Goal: Communication & Community: Share content

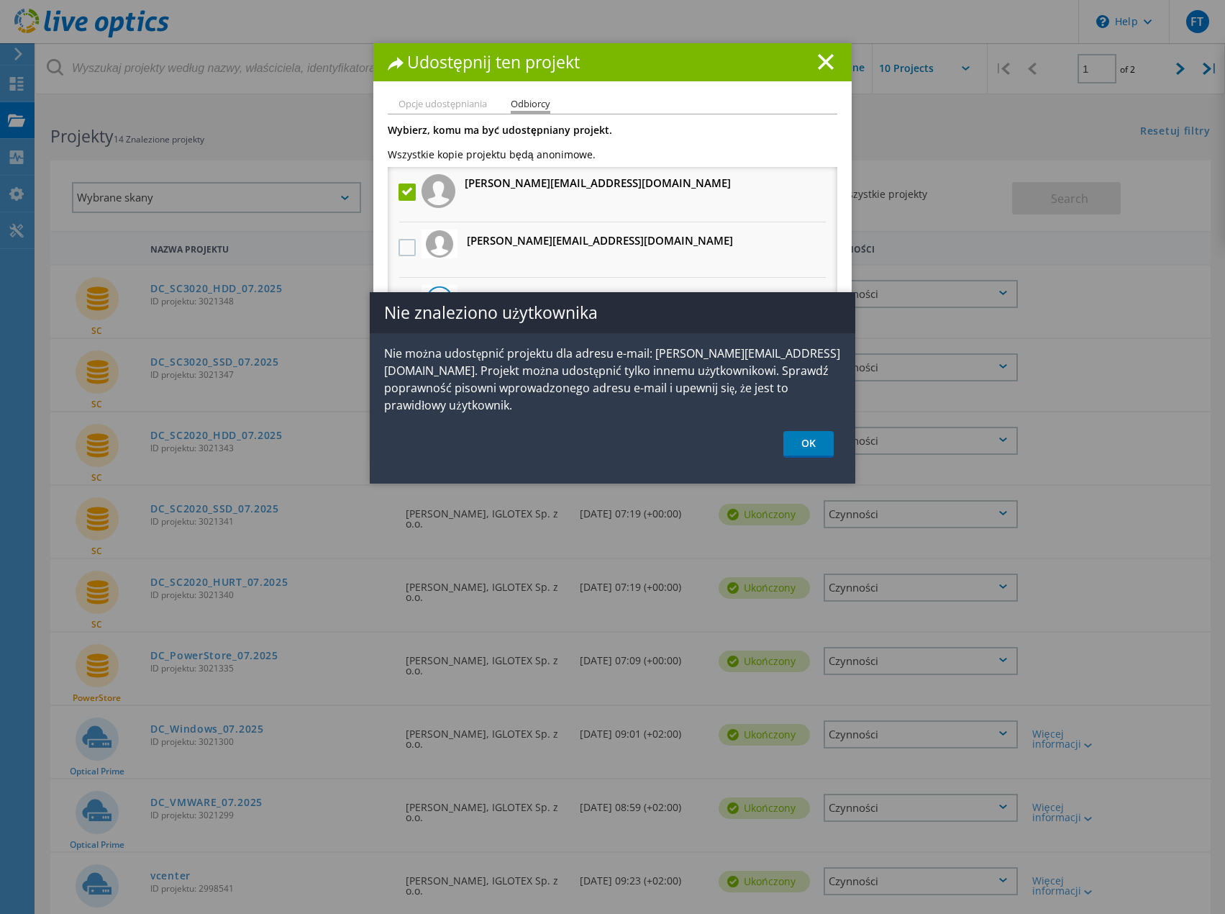
scroll to position [72, 0]
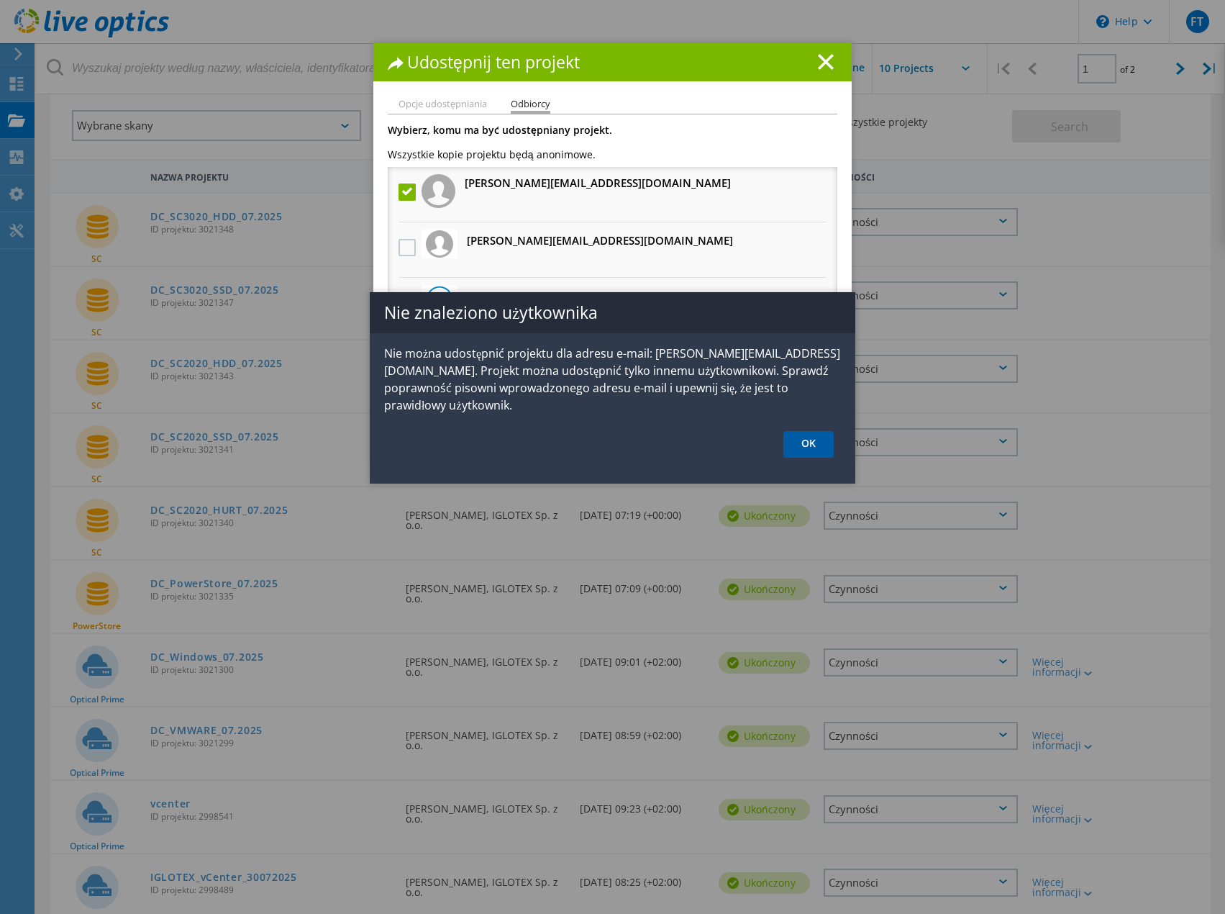
click at [807, 432] on link "OK" at bounding box center [808, 444] width 50 height 27
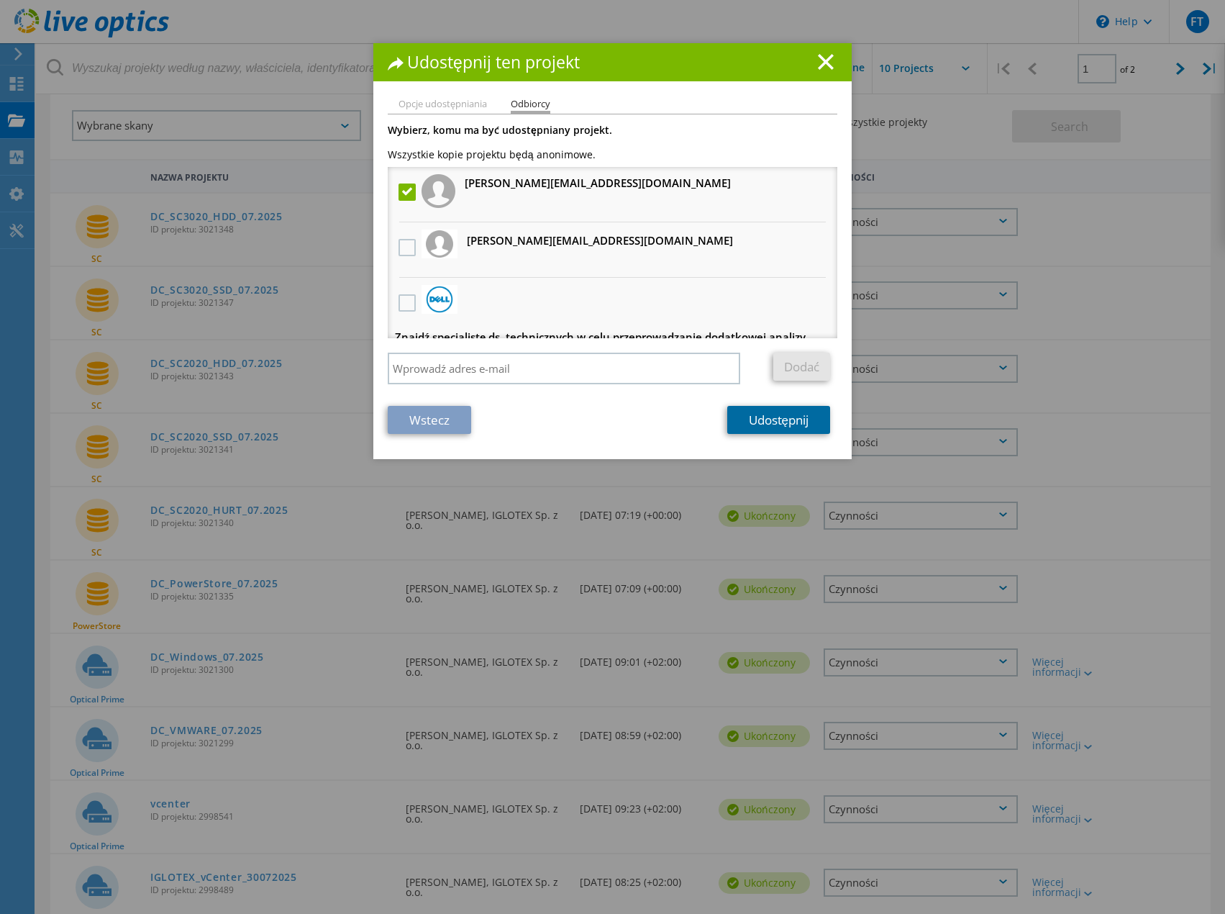
click at [772, 422] on link "Udostępnij" at bounding box center [778, 420] width 103 height 28
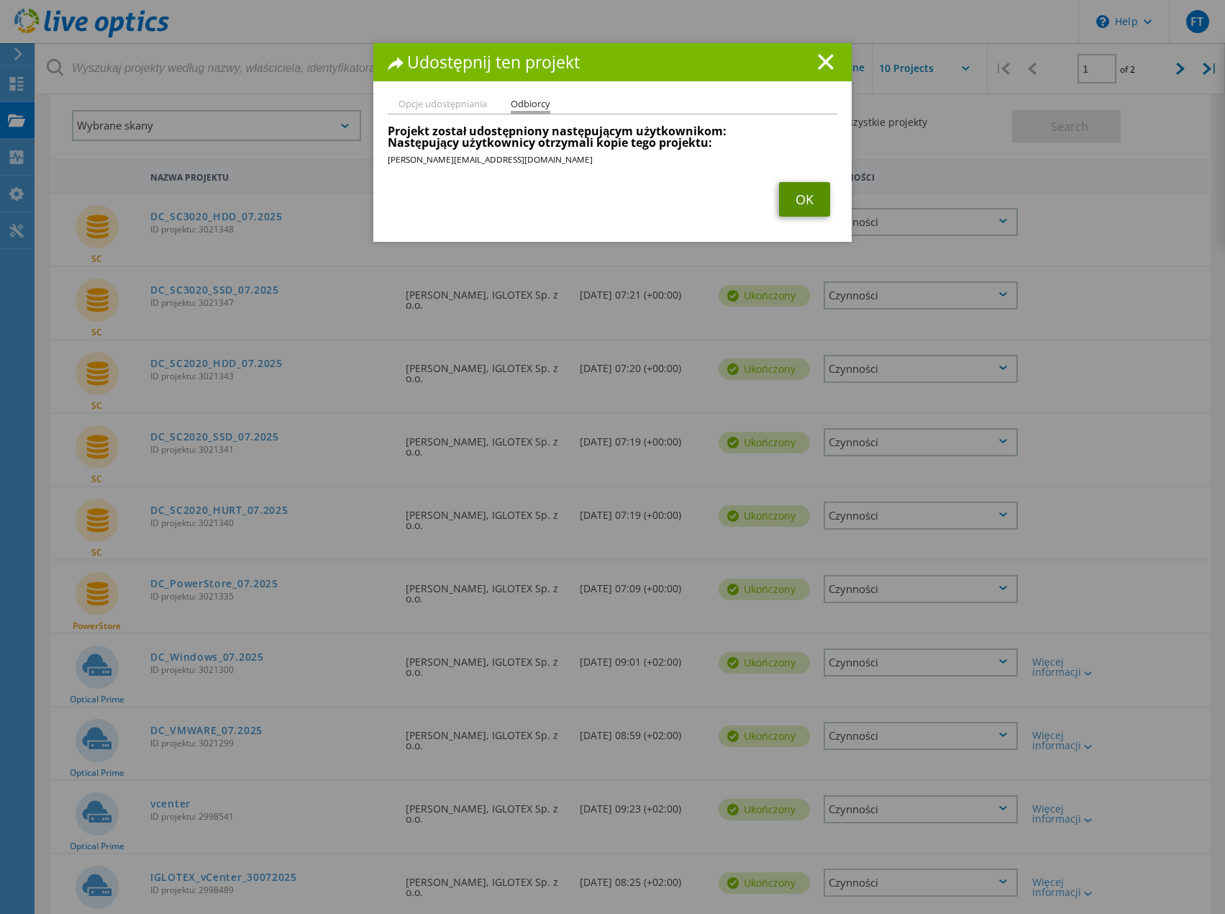
click at [794, 199] on link "OK" at bounding box center [804, 199] width 51 height 35
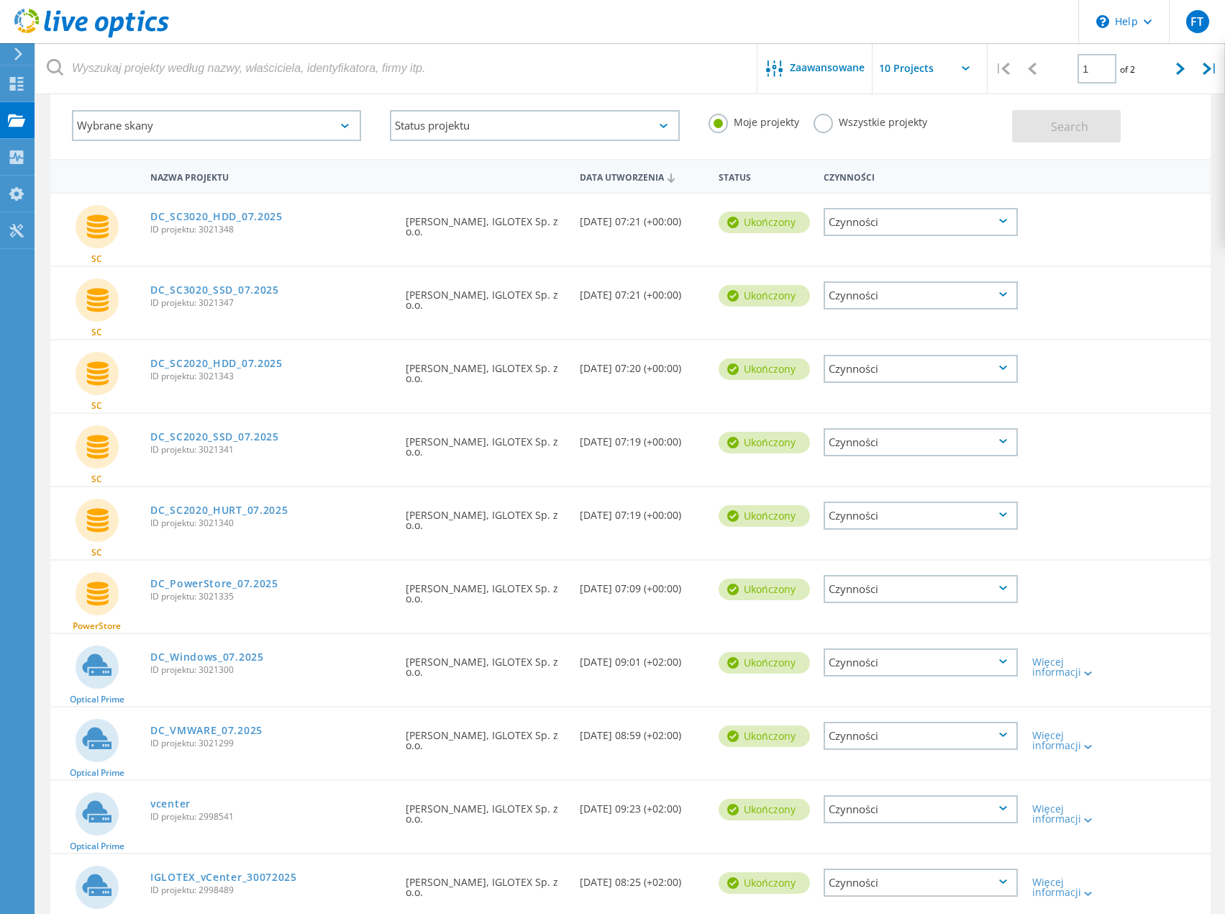
click at [945, 662] on div "Czynności" at bounding box center [921, 662] width 194 height 28
click at [878, 676] on div "Udostępnij" at bounding box center [920, 674] width 191 height 22
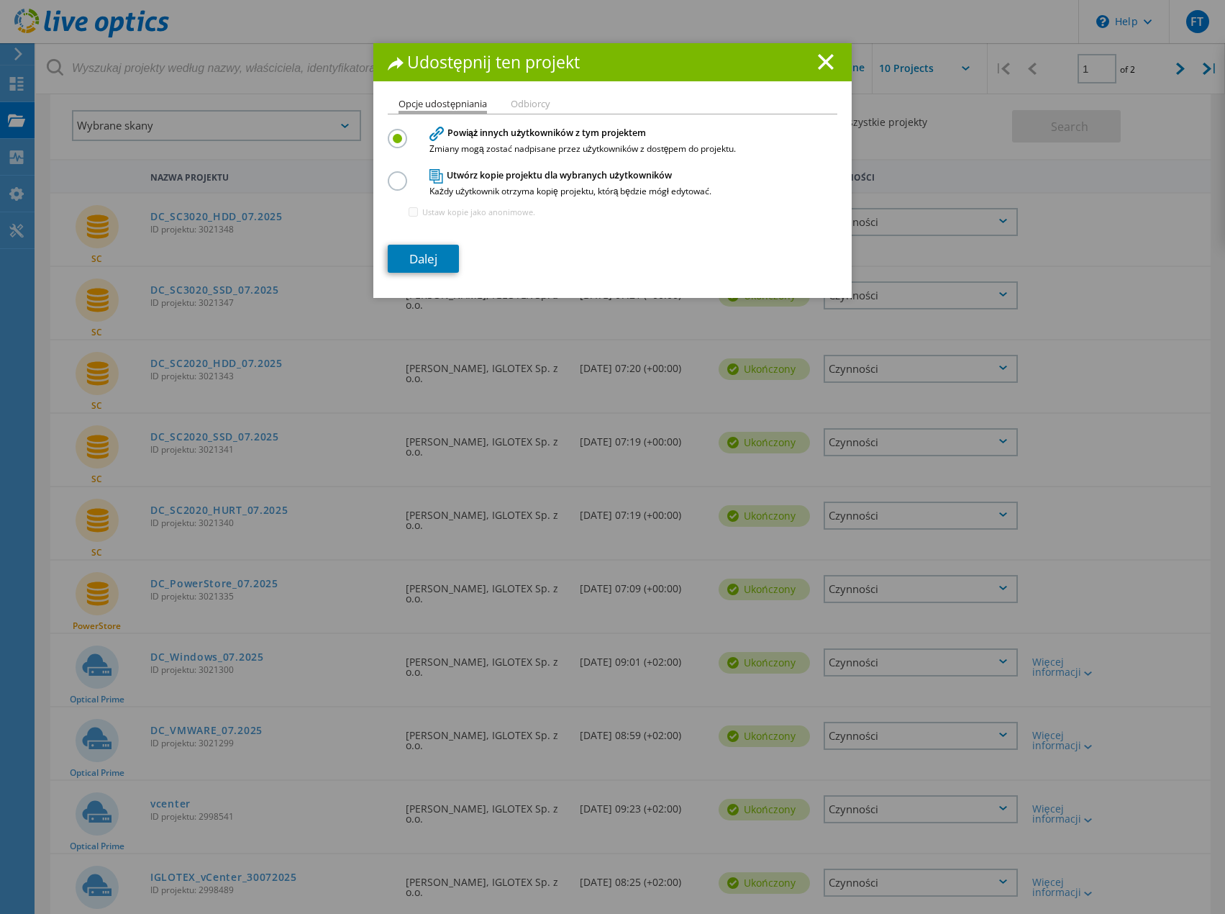
click at [455, 173] on h4 "Utwórz kopie projektu dla wybranych użytkowników Każdy użytkownik otrzyma kopię…" at bounding box center [610, 182] width 360 height 27
click at [388, 175] on label at bounding box center [400, 173] width 25 height 4
click at [0, 0] on input "radio" at bounding box center [0, 0] width 0 height 0
click at [419, 258] on link "Dalej" at bounding box center [423, 259] width 71 height 28
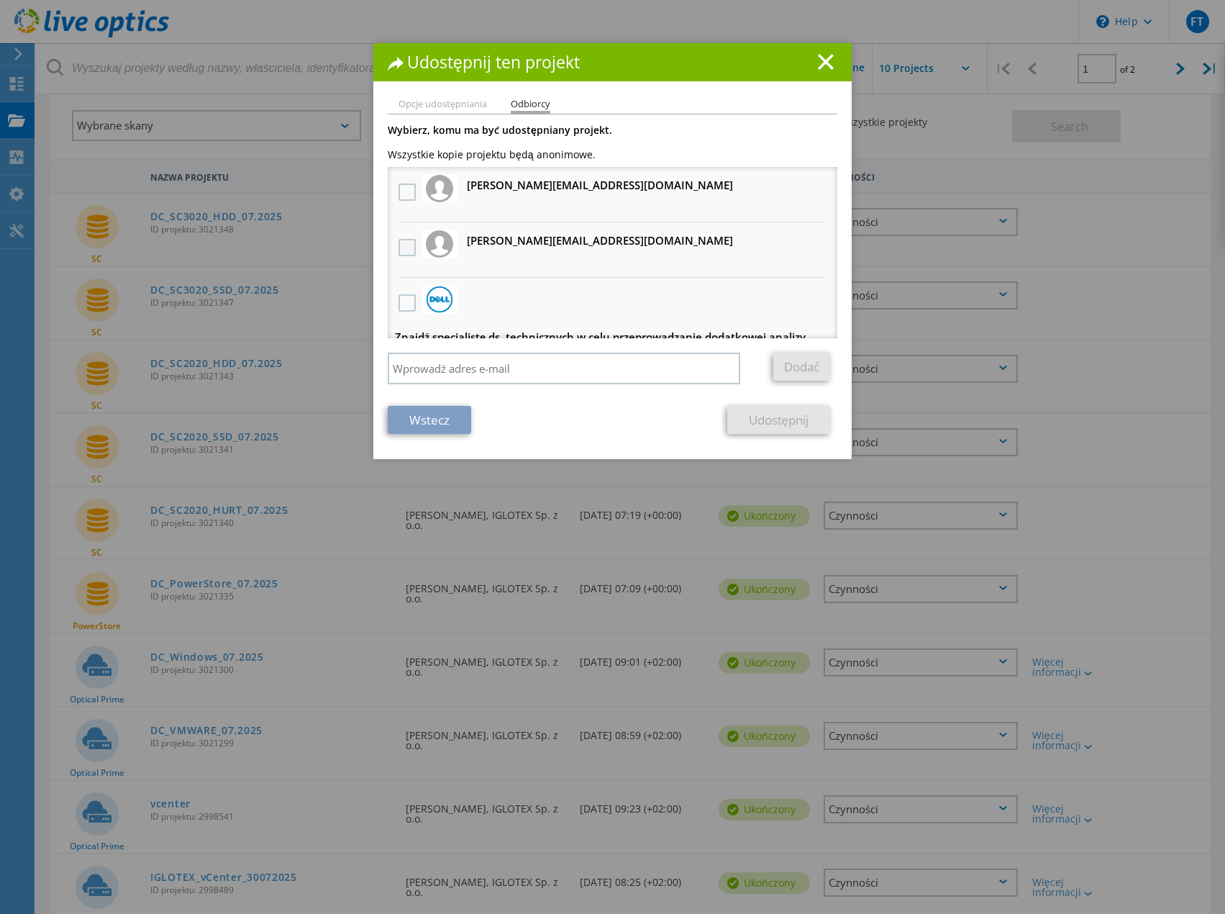
click at [406, 245] on label at bounding box center [409, 247] width 21 height 17
click at [0, 0] on input "checkbox" at bounding box center [0, 0] width 0 height 0
click at [774, 422] on link "Udostępnij" at bounding box center [778, 420] width 103 height 28
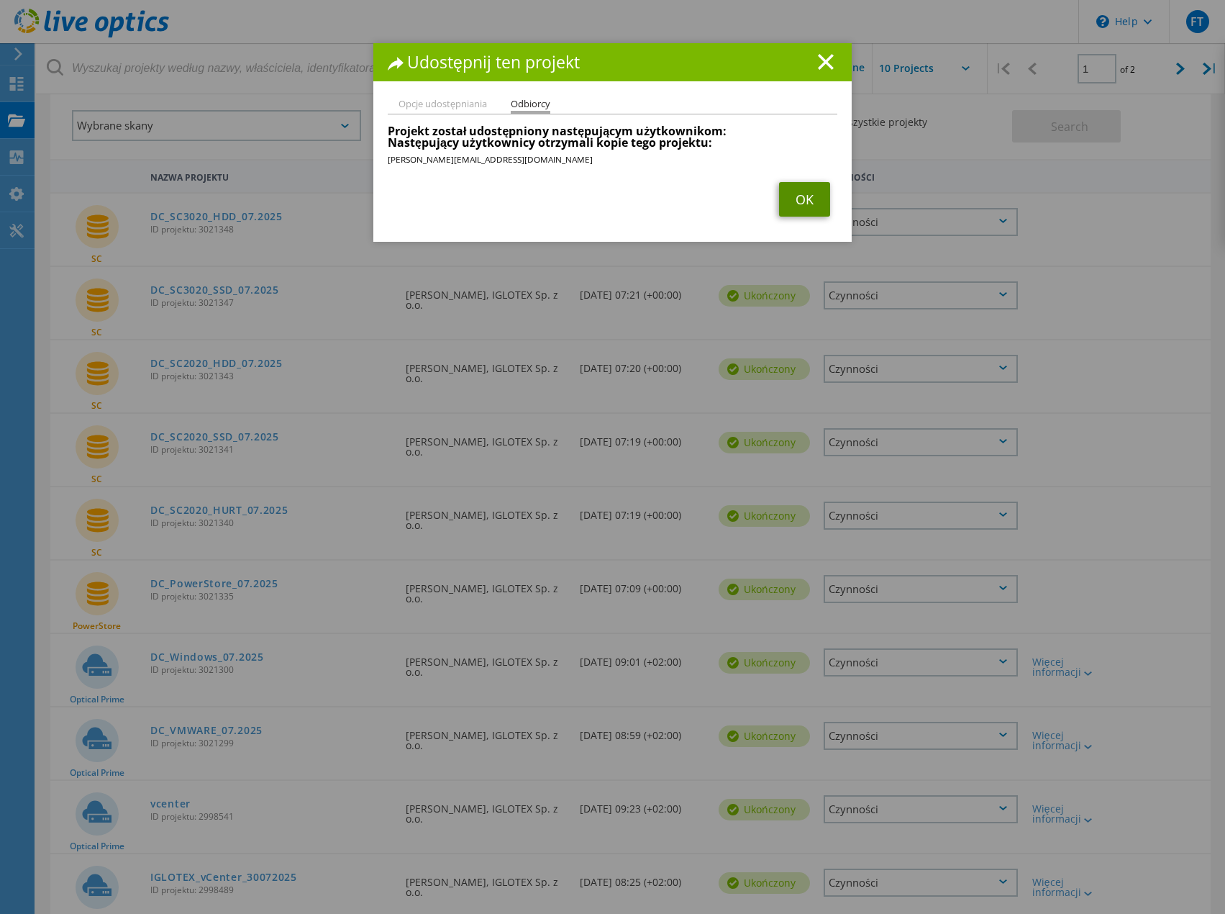
click at [803, 206] on link "OK" at bounding box center [804, 199] width 51 height 35
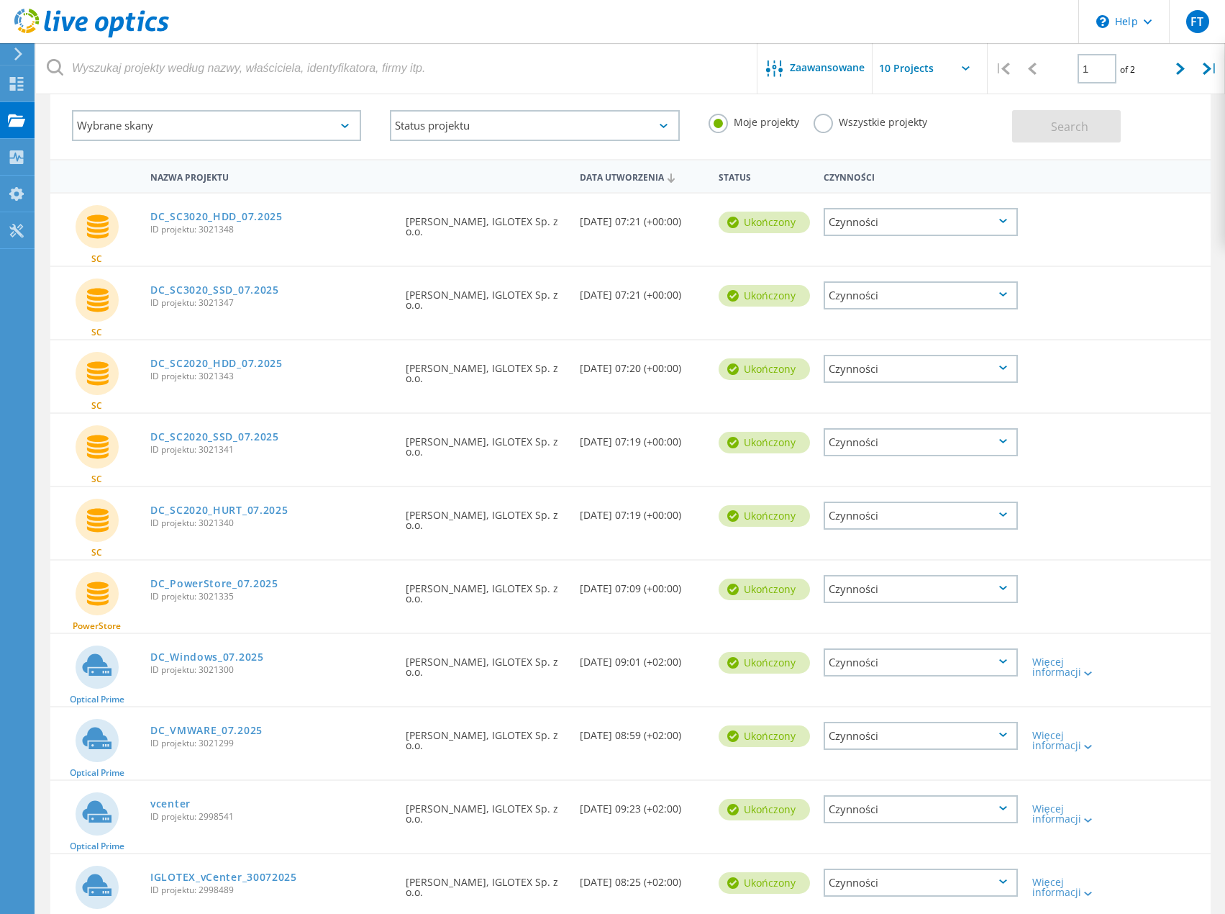
click at [860, 592] on div "Czynności" at bounding box center [921, 589] width 194 height 28
click at [876, 590] on div "Udostępnij" at bounding box center [920, 589] width 191 height 22
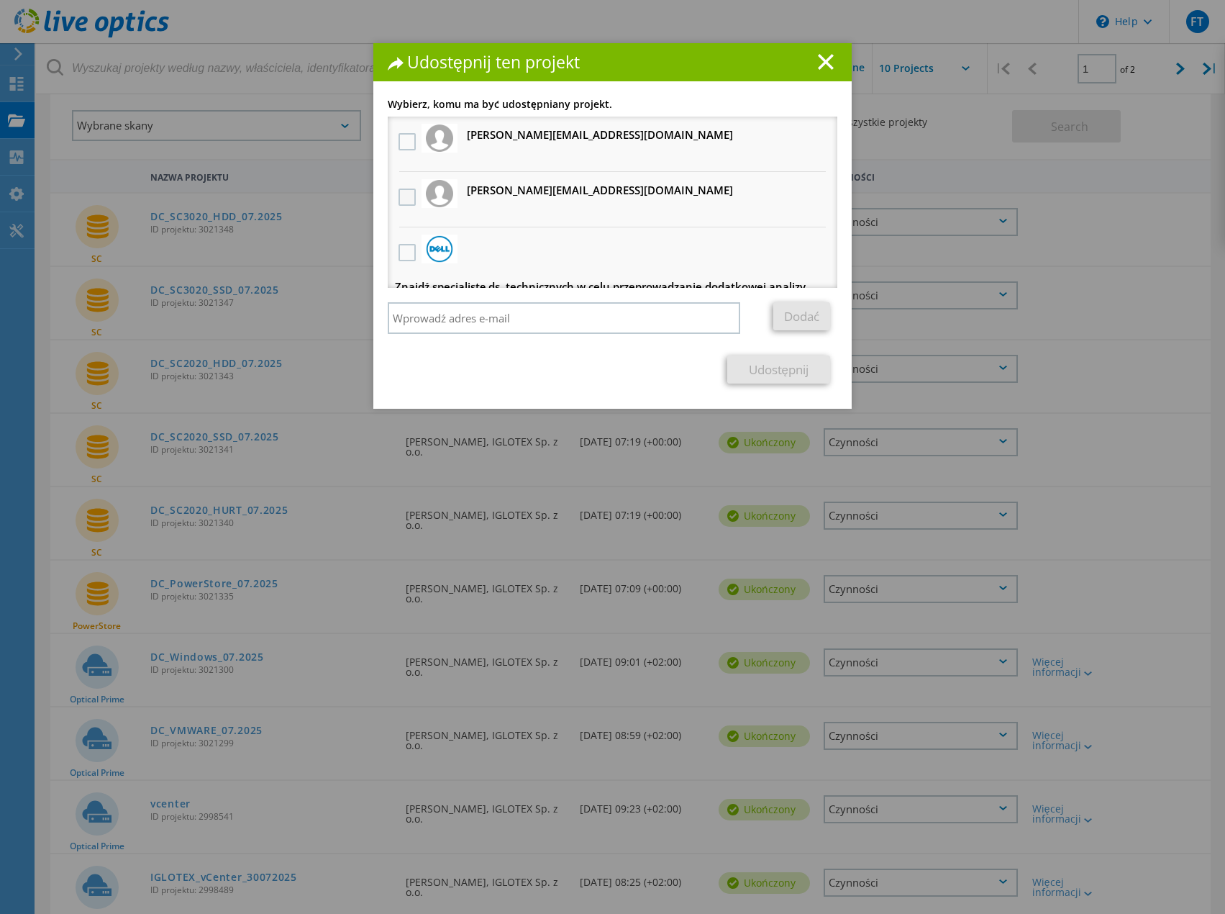
click at [402, 199] on label at bounding box center [409, 196] width 21 height 17
click at [0, 0] on input "checkbox" at bounding box center [0, 0] width 0 height 0
click at [762, 371] on link "Udostępnij" at bounding box center [778, 369] width 103 height 28
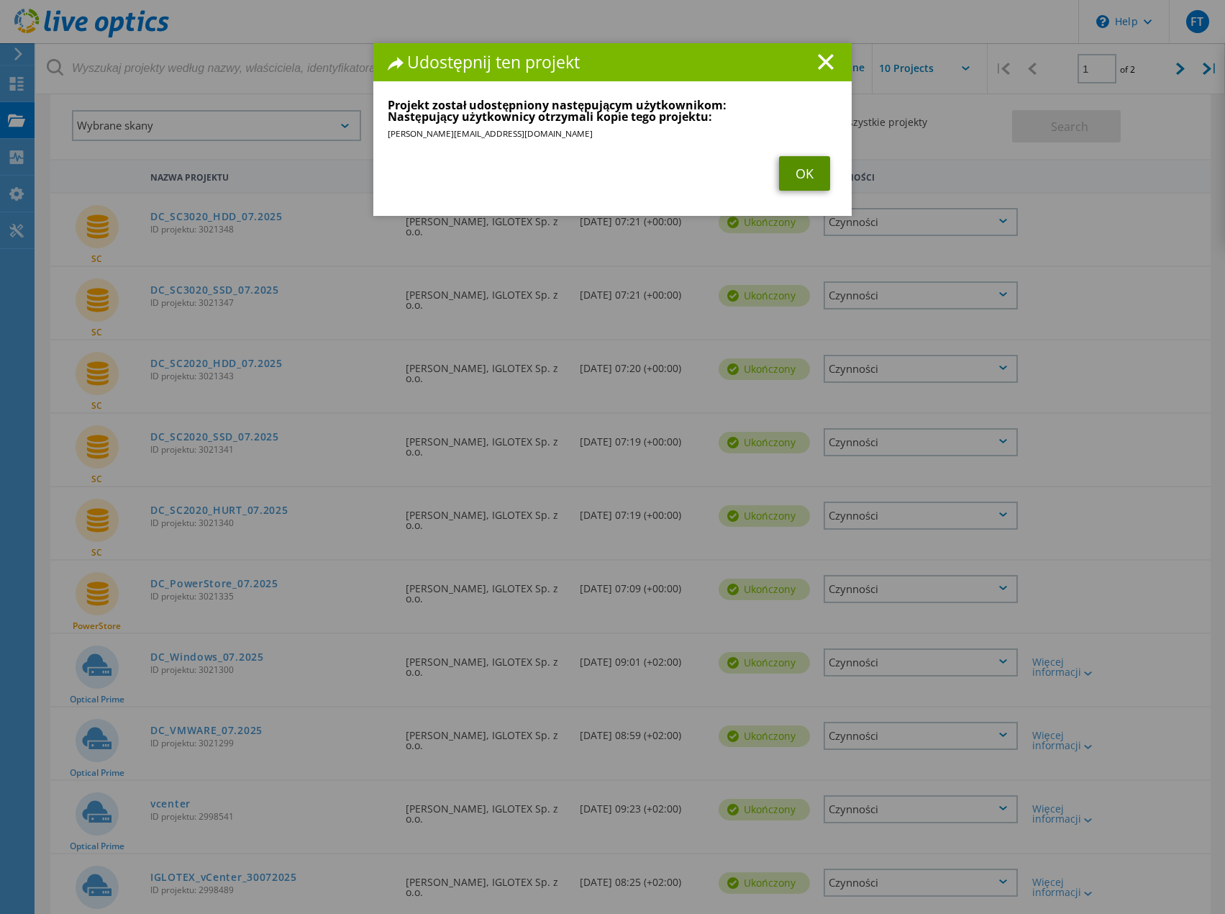
click at [800, 183] on link "OK" at bounding box center [804, 173] width 51 height 35
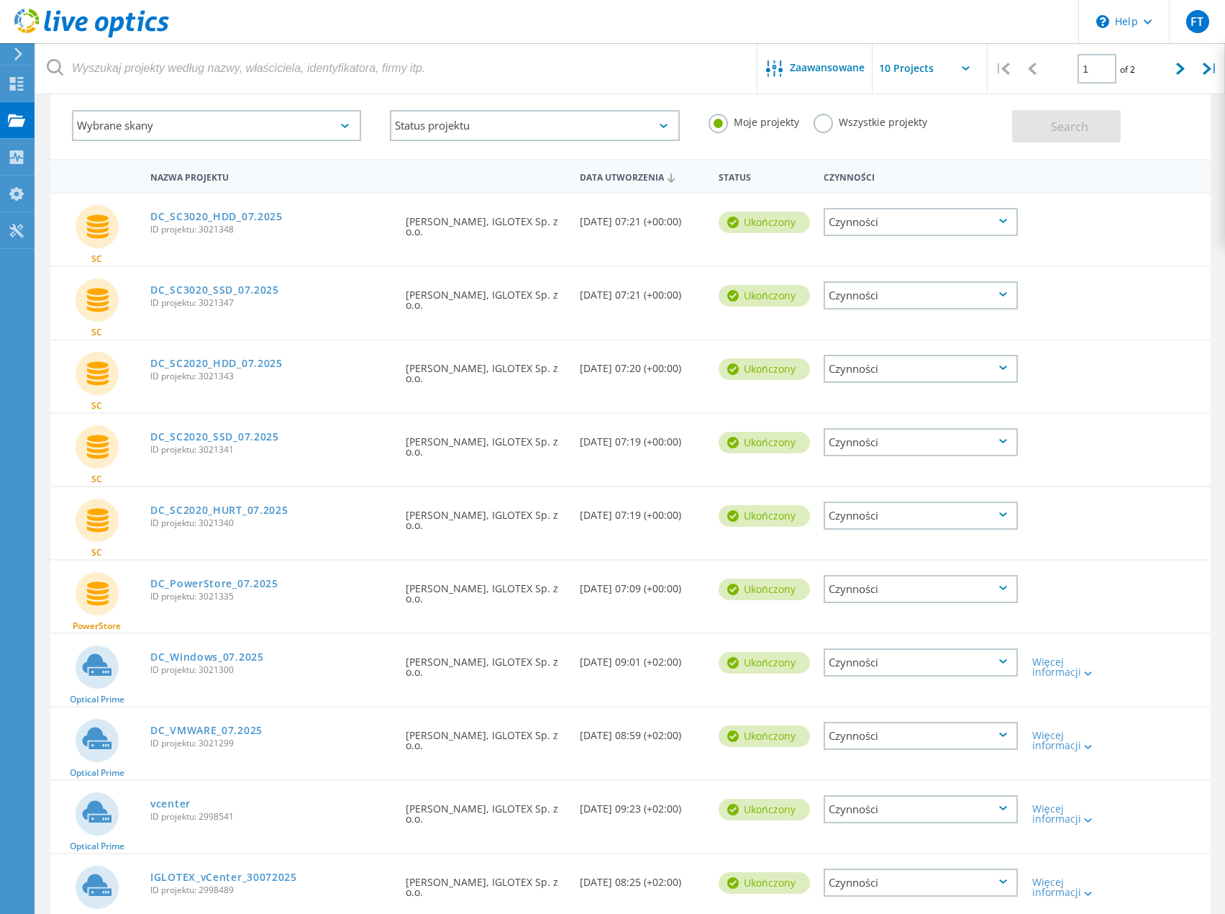
click at [1024, 541] on div "Czynności" at bounding box center [921, 515] width 209 height 57
click at [1006, 512] on div "Czynności" at bounding box center [921, 515] width 194 height 28
click at [860, 519] on div "Udostępnij" at bounding box center [920, 515] width 191 height 22
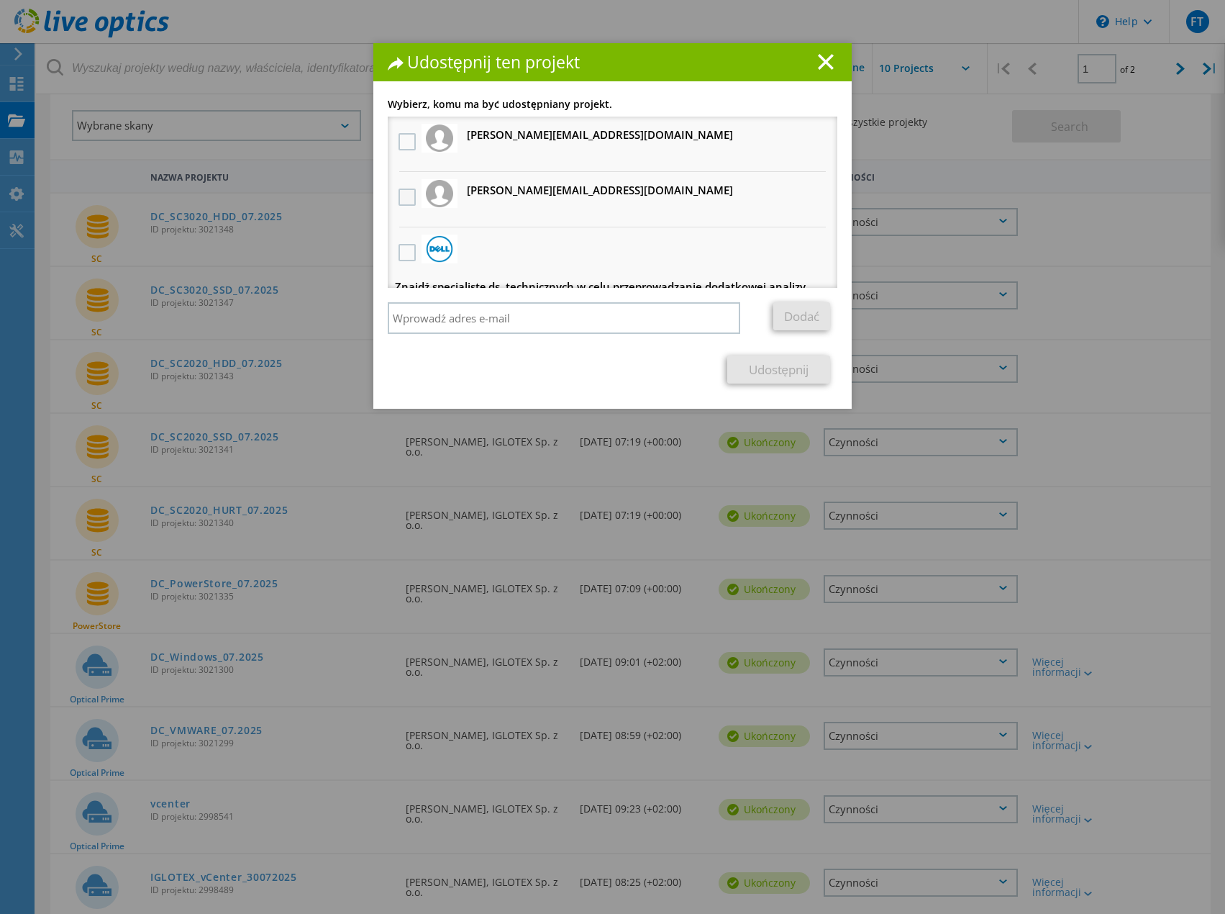
click at [400, 194] on label at bounding box center [409, 196] width 21 height 17
click at [0, 0] on input "checkbox" at bounding box center [0, 0] width 0 height 0
click at [780, 371] on link "Udostępnij" at bounding box center [778, 369] width 103 height 28
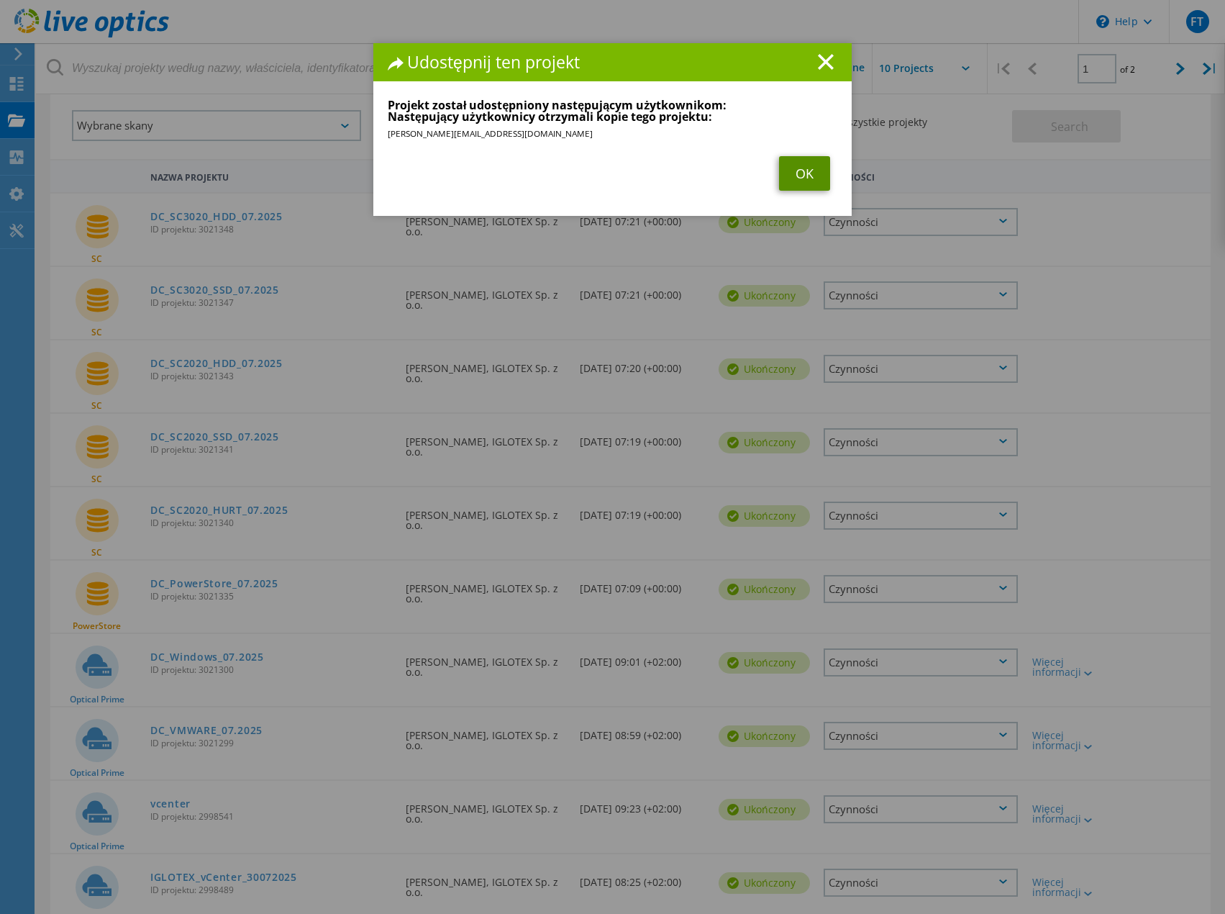
click at [804, 184] on link "OK" at bounding box center [804, 173] width 51 height 35
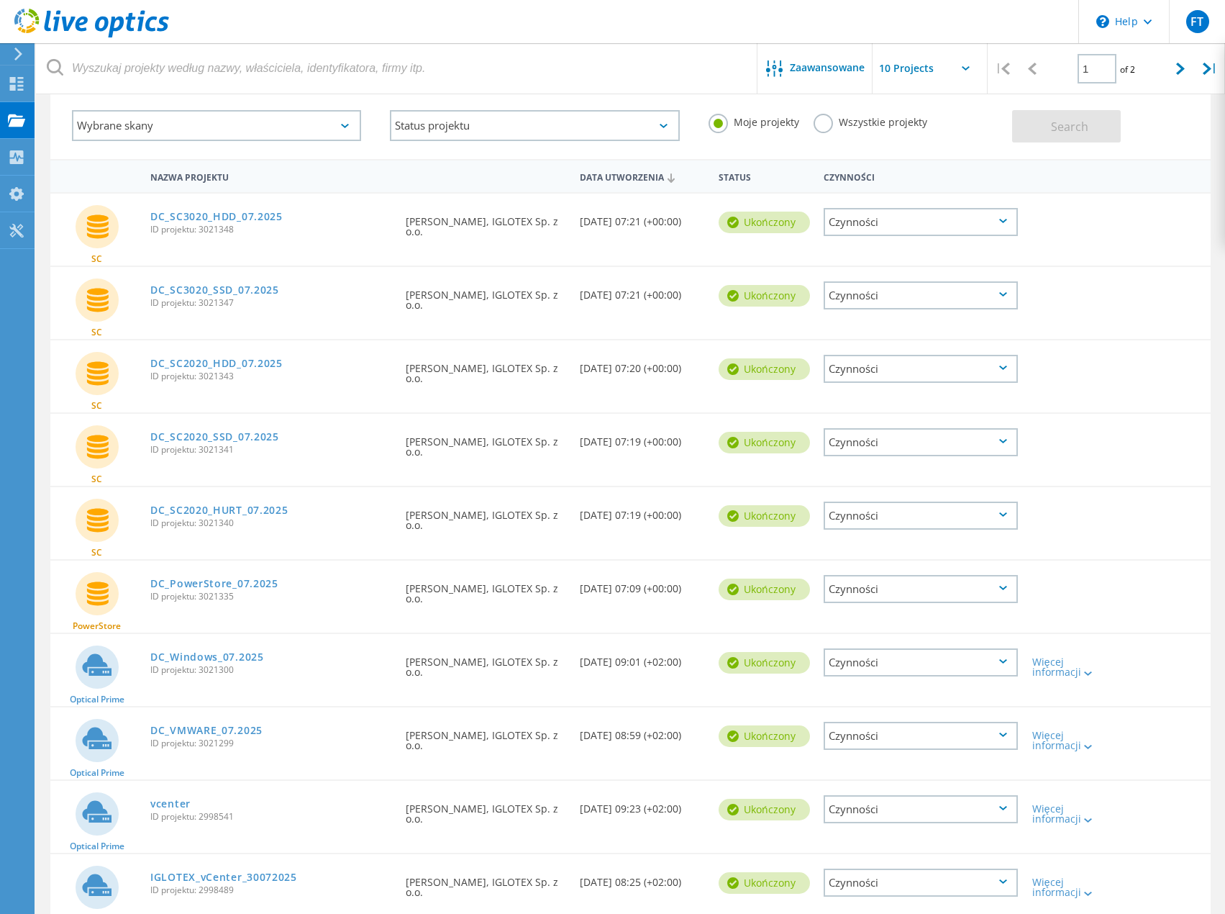
click at [1005, 442] on icon at bounding box center [1003, 441] width 8 height 4
click at [884, 440] on div "Udostępnij" at bounding box center [920, 442] width 191 height 22
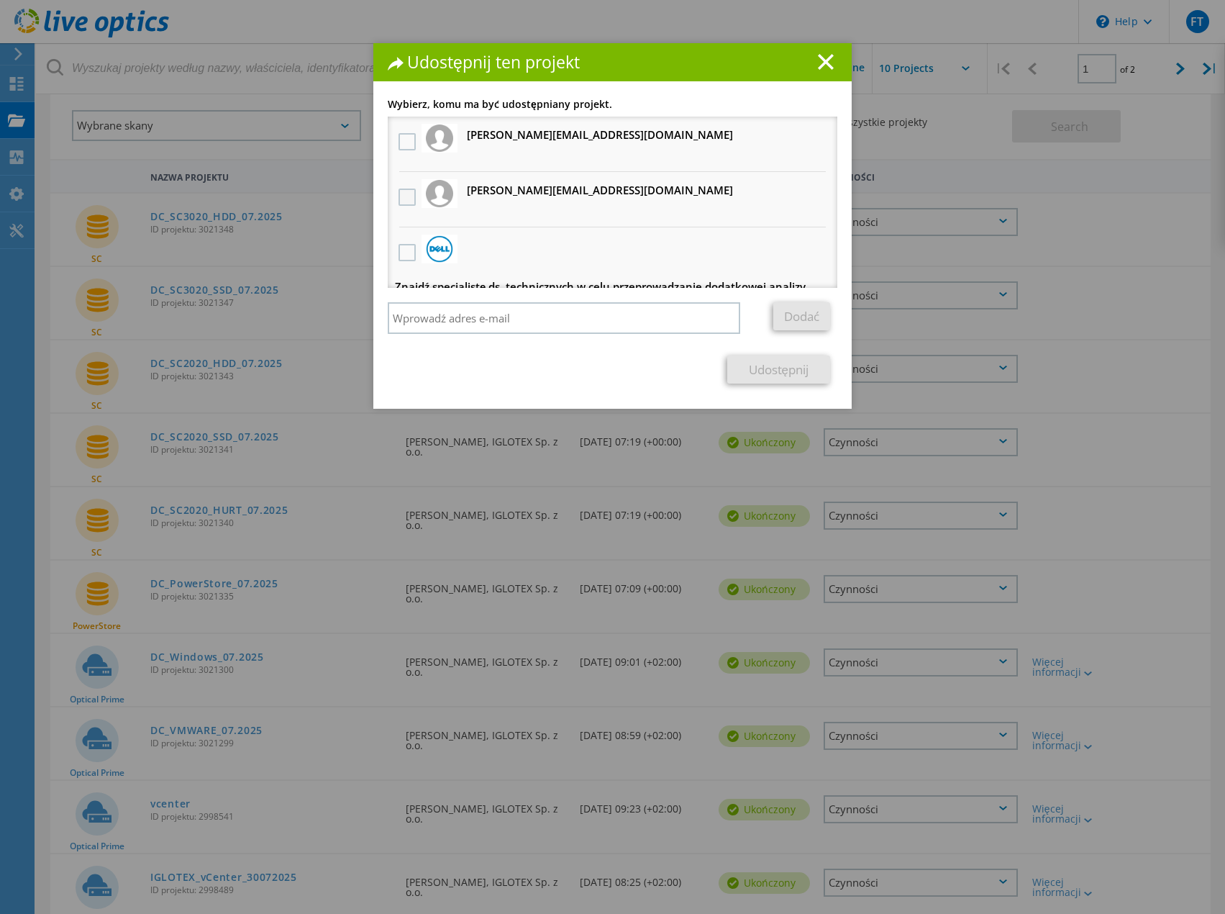
click at [408, 199] on label at bounding box center [409, 196] width 21 height 17
click at [0, 0] on input "checkbox" at bounding box center [0, 0] width 0 height 0
click at [776, 373] on link "Udostępnij" at bounding box center [778, 369] width 103 height 28
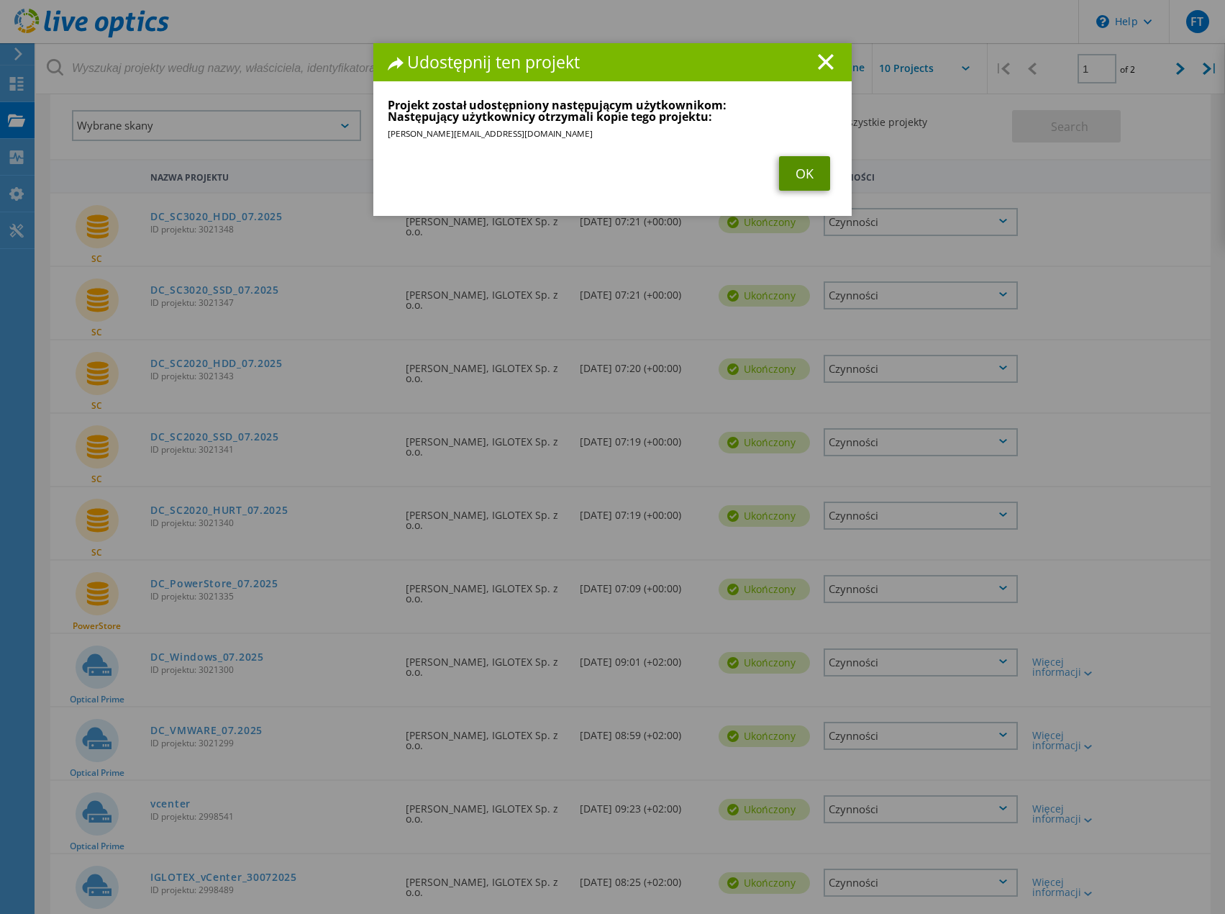
click at [786, 191] on link "OK" at bounding box center [804, 173] width 51 height 35
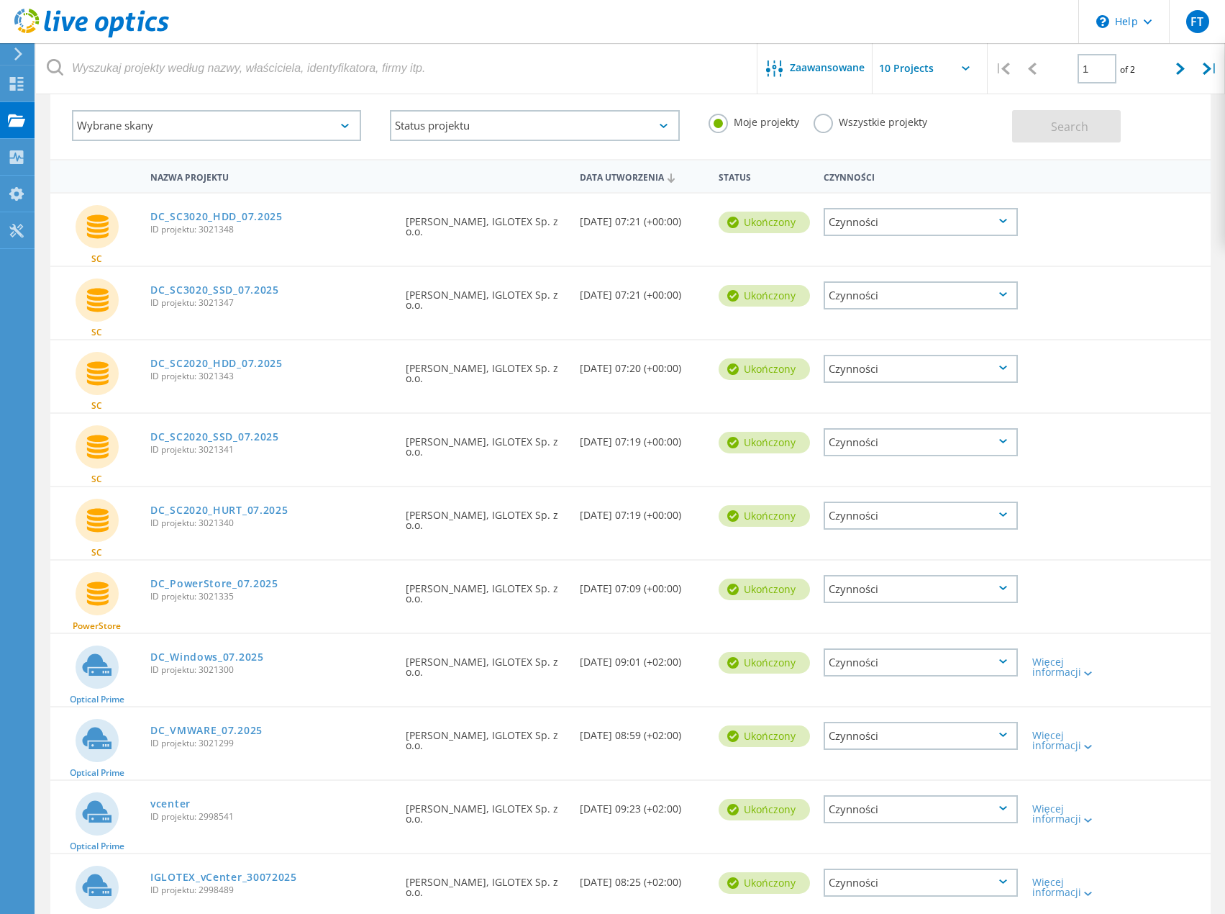
click at [1000, 370] on icon at bounding box center [1003, 367] width 8 height 4
click at [892, 372] on div "Udostępnij" at bounding box center [920, 369] width 191 height 22
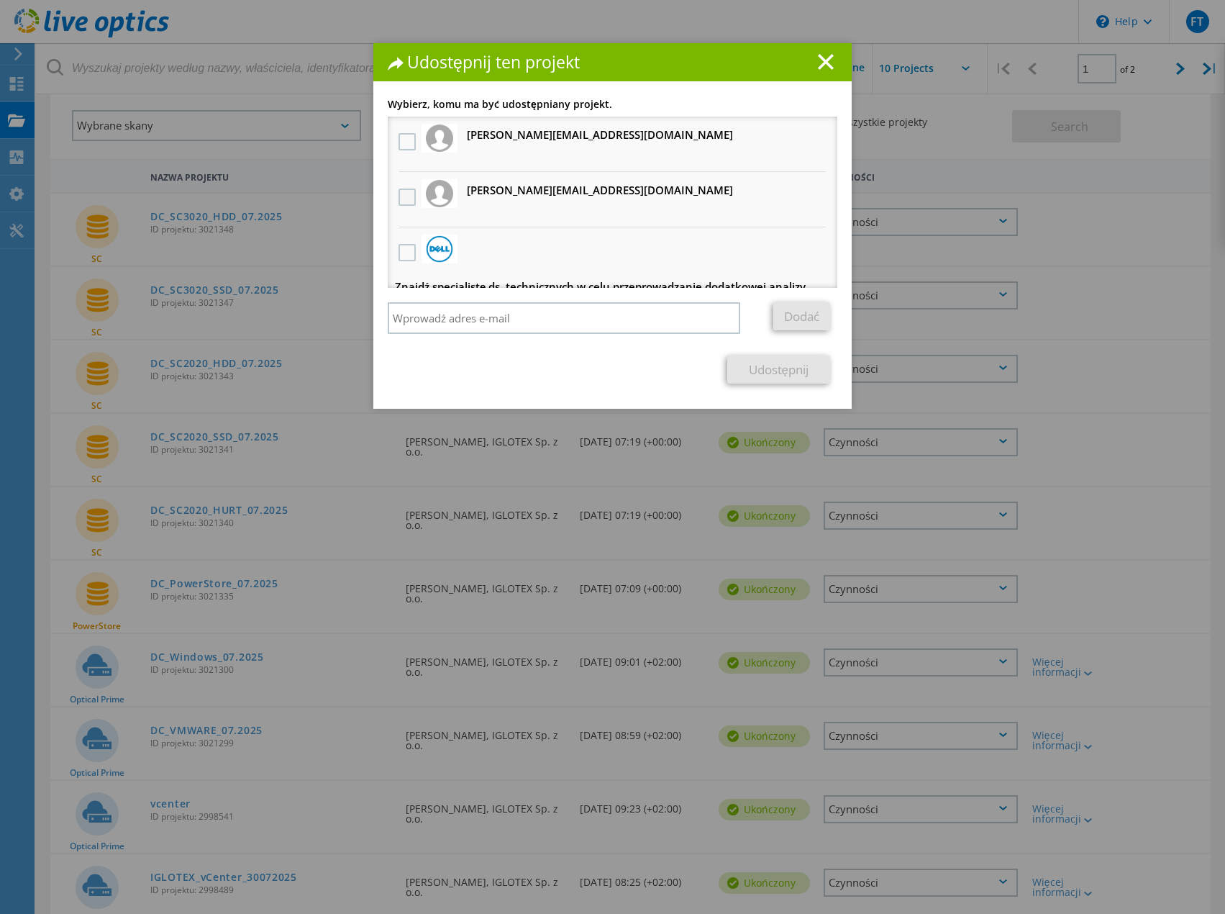
click at [401, 191] on label at bounding box center [409, 196] width 21 height 17
click at [0, 0] on input "checkbox" at bounding box center [0, 0] width 0 height 0
click at [763, 363] on link "Udostępnij" at bounding box center [778, 369] width 103 height 28
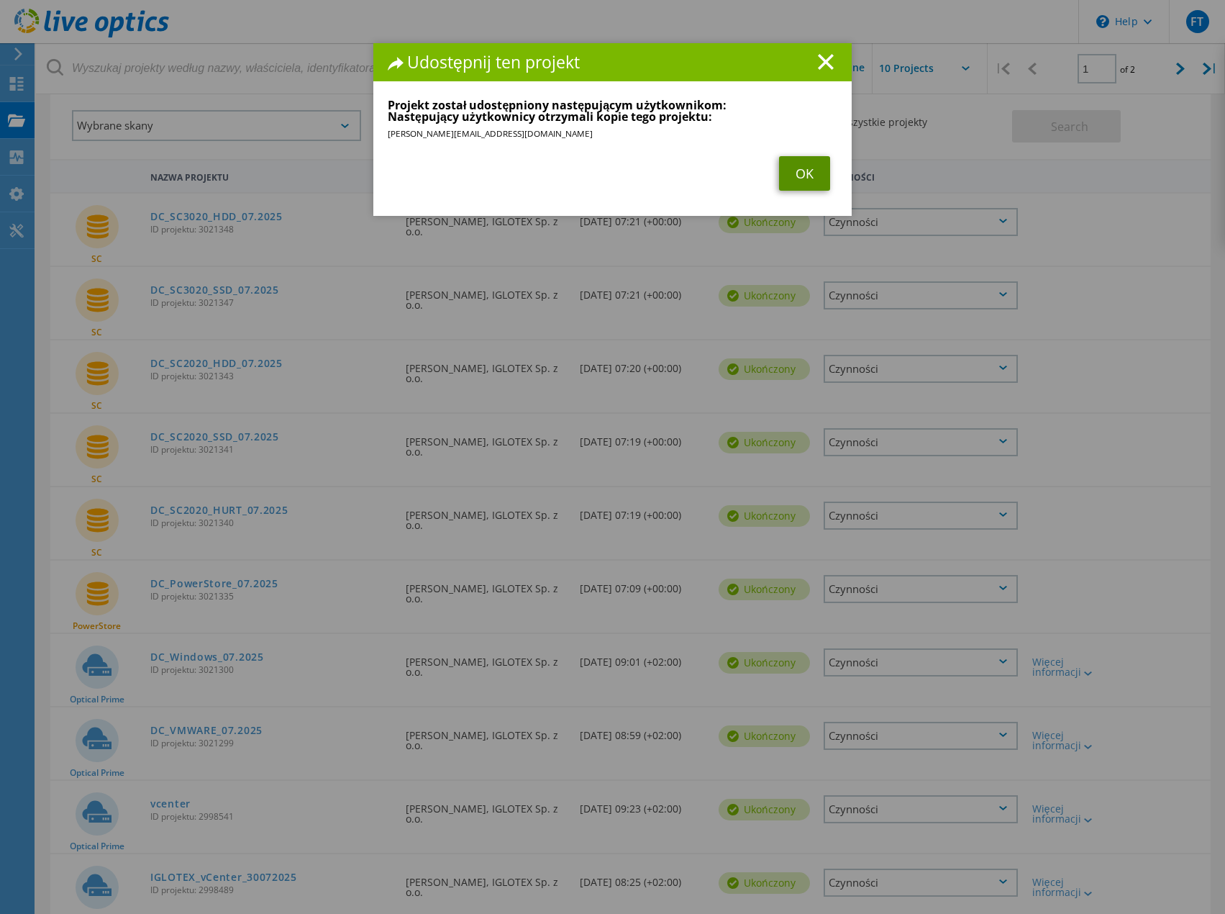
drag, startPoint x: 800, startPoint y: 177, endPoint x: 838, endPoint y: 228, distance: 63.7
click at [800, 177] on link "OK" at bounding box center [804, 173] width 51 height 35
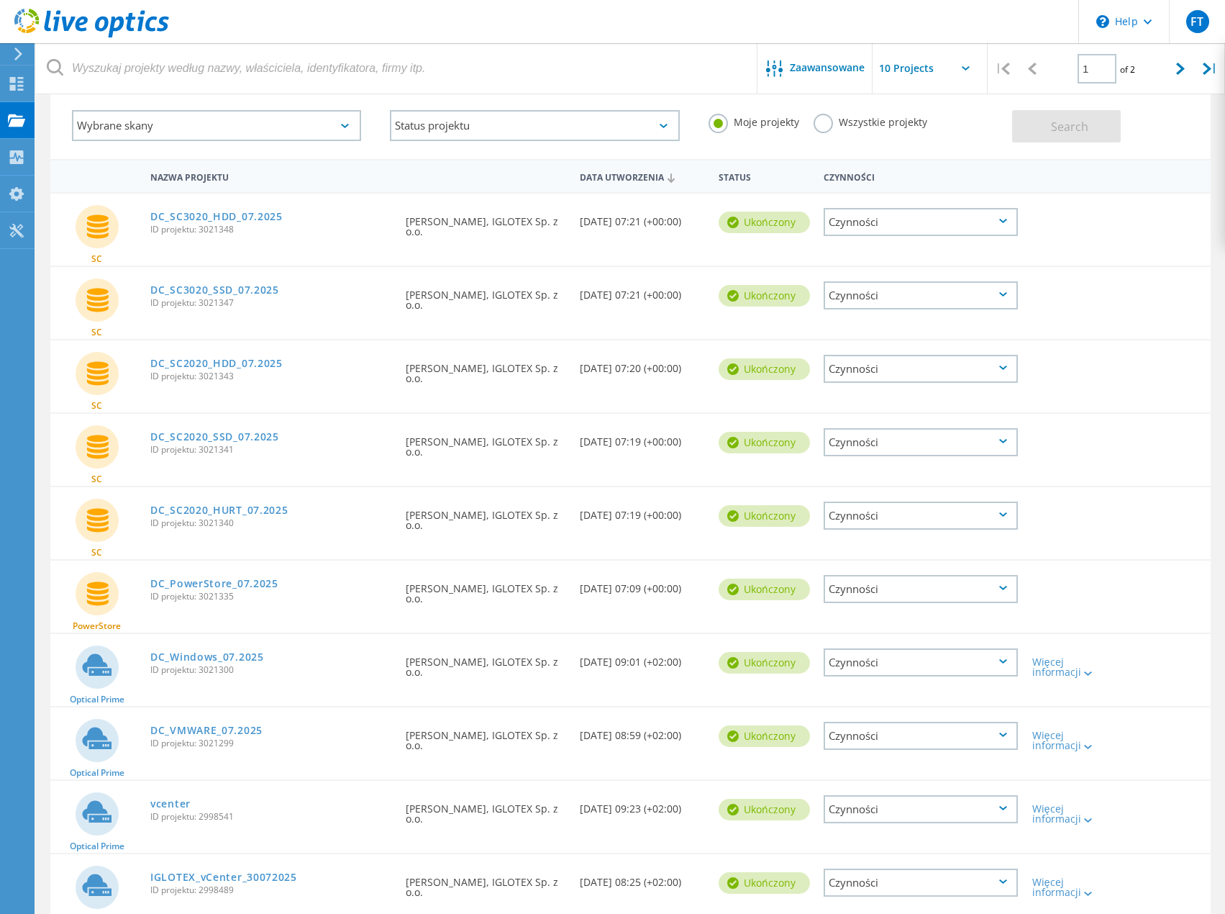
click at [1001, 373] on div "Czynności" at bounding box center [921, 369] width 194 height 28
click at [868, 373] on div "Udostępnij" at bounding box center [920, 369] width 191 height 22
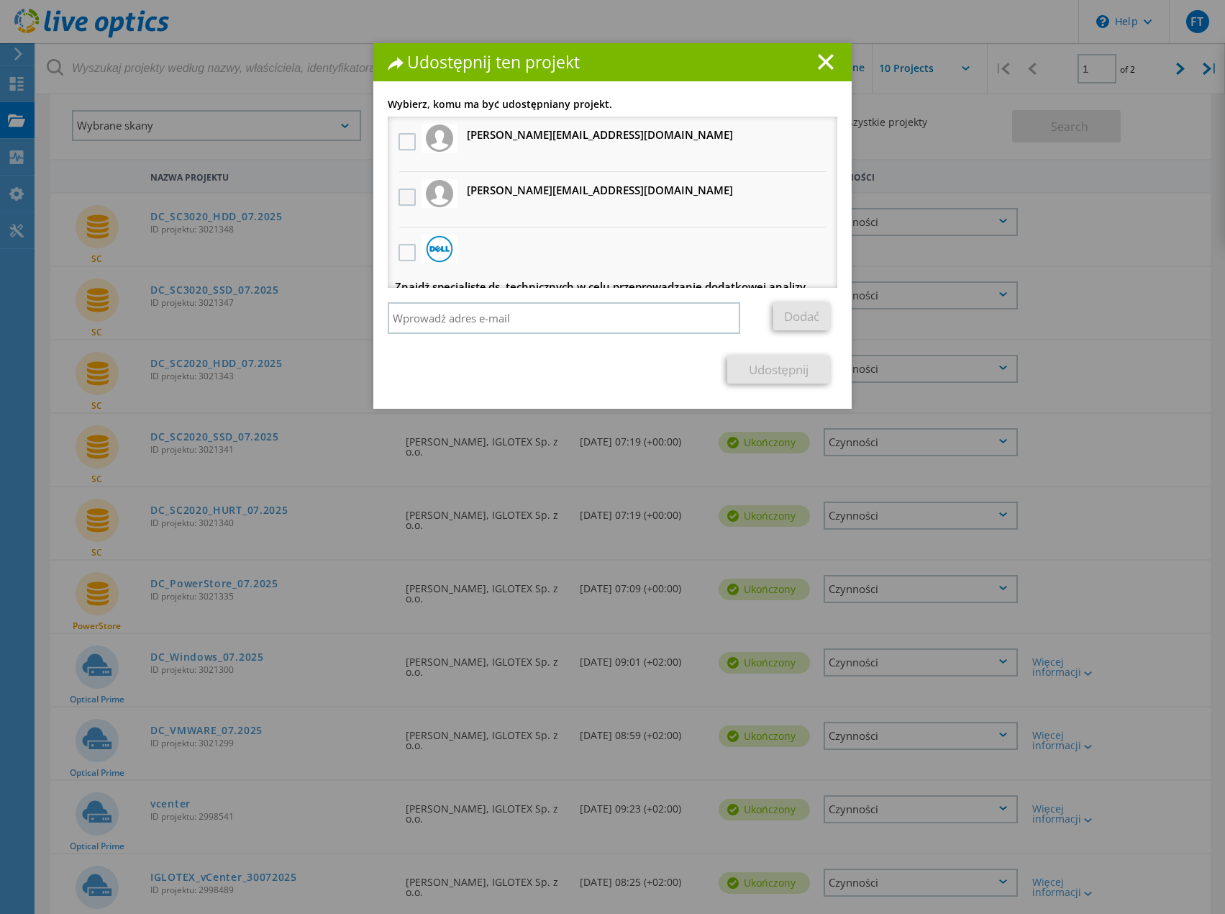
click at [401, 196] on label at bounding box center [409, 196] width 21 height 17
click at [0, 0] on input "checkbox" at bounding box center [0, 0] width 0 height 0
click at [757, 368] on link "Udostępnij" at bounding box center [778, 369] width 103 height 28
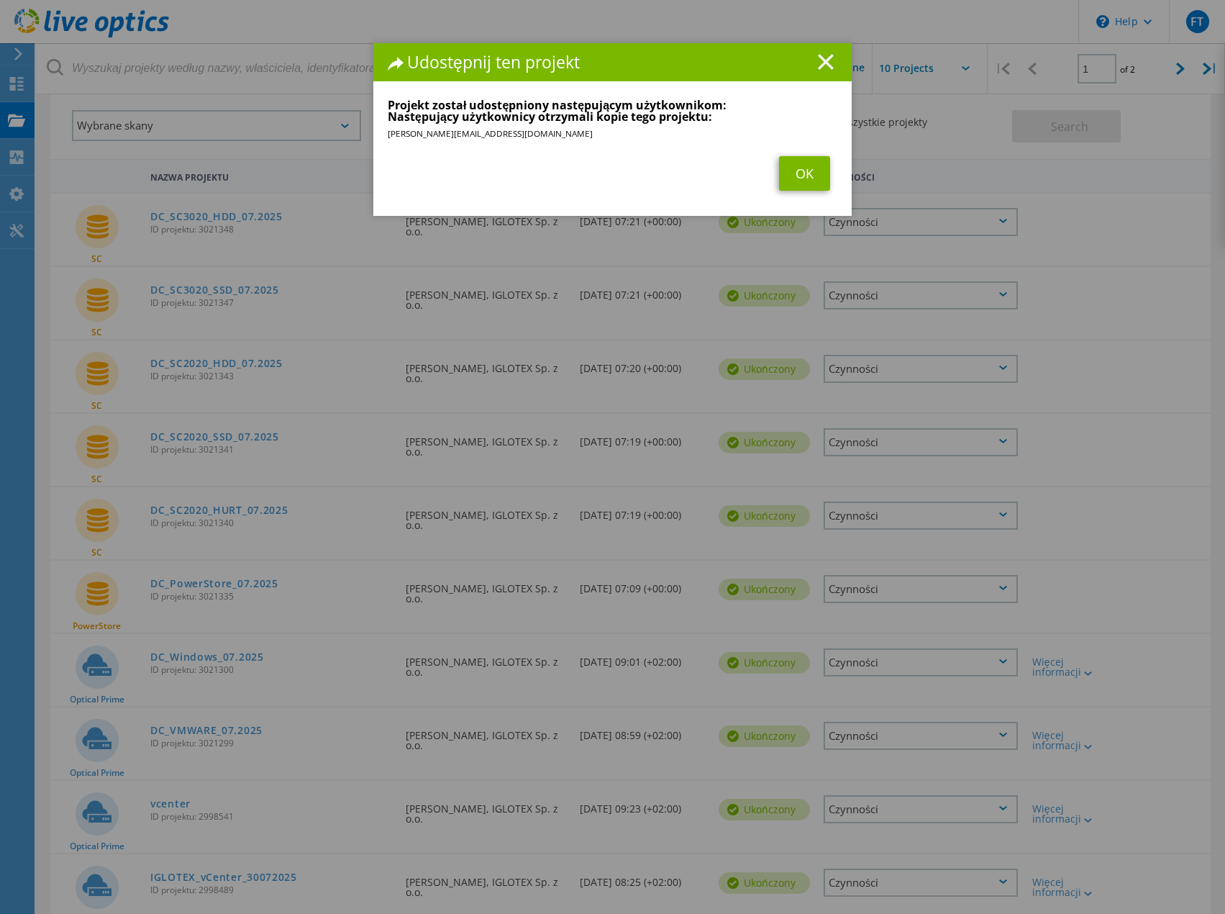
click at [824, 68] on icon at bounding box center [826, 62] width 16 height 16
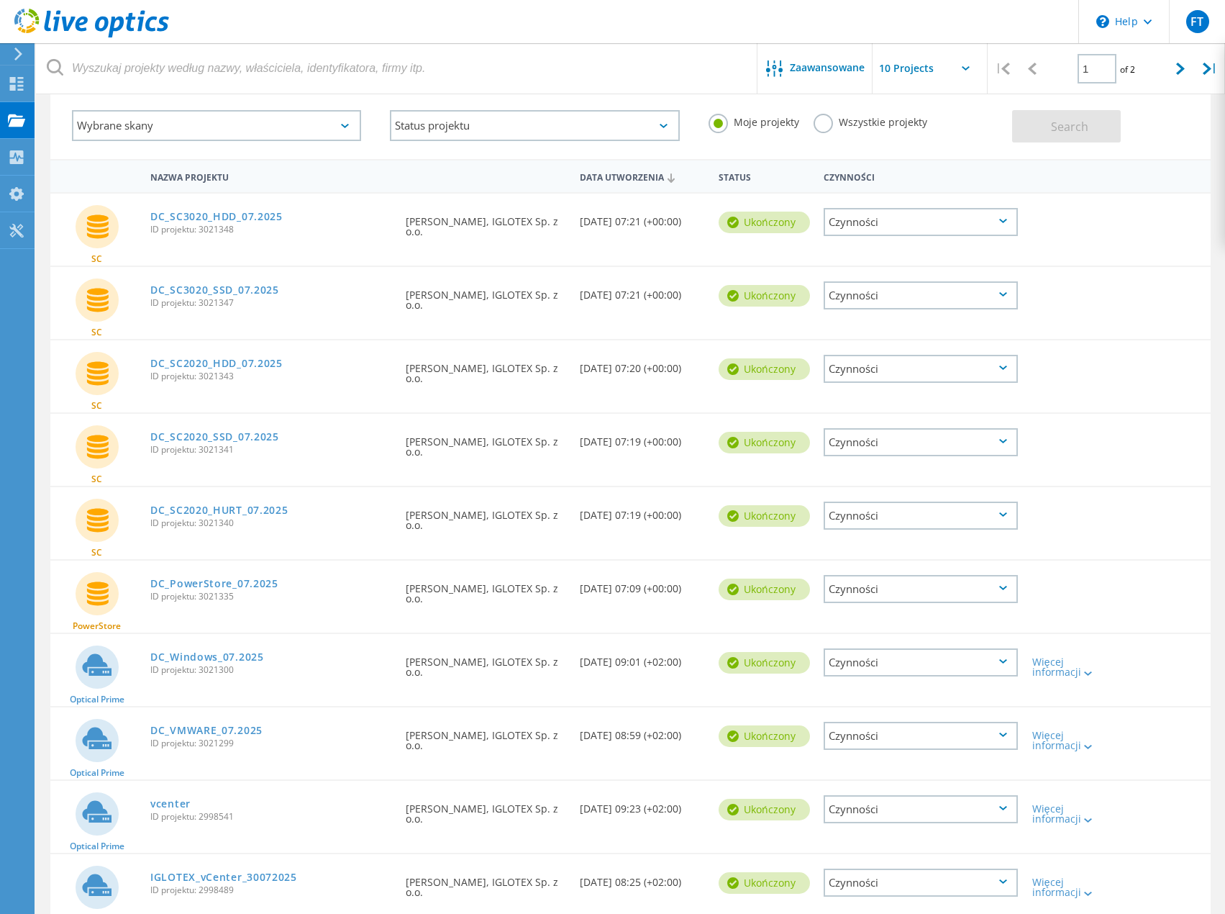
click at [937, 299] on div "Czynności" at bounding box center [921, 295] width 194 height 28
click at [866, 299] on div "Udostępnij" at bounding box center [920, 295] width 191 height 22
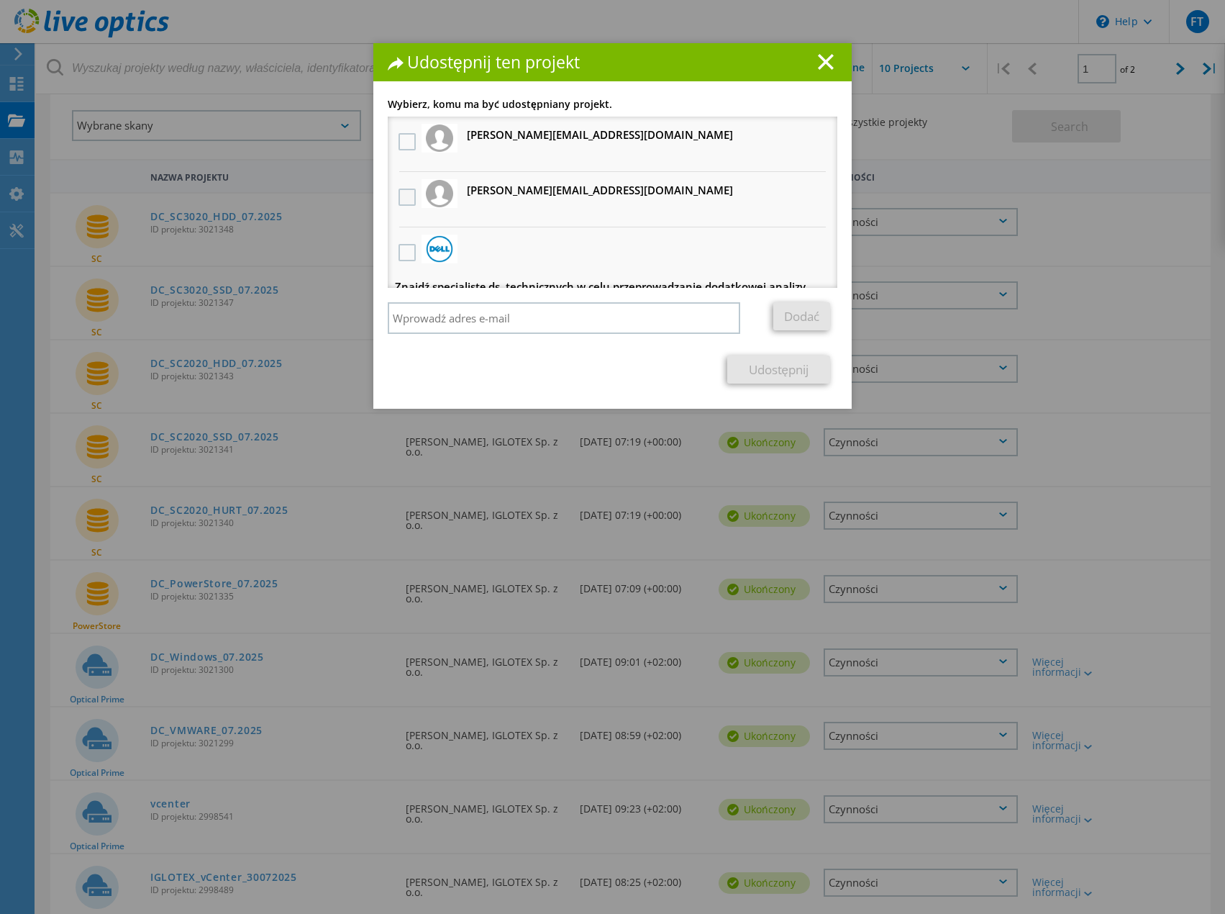
click at [408, 193] on label at bounding box center [409, 196] width 21 height 17
click at [0, 0] on input "checkbox" at bounding box center [0, 0] width 0 height 0
click at [775, 361] on link "Udostępnij" at bounding box center [778, 369] width 103 height 28
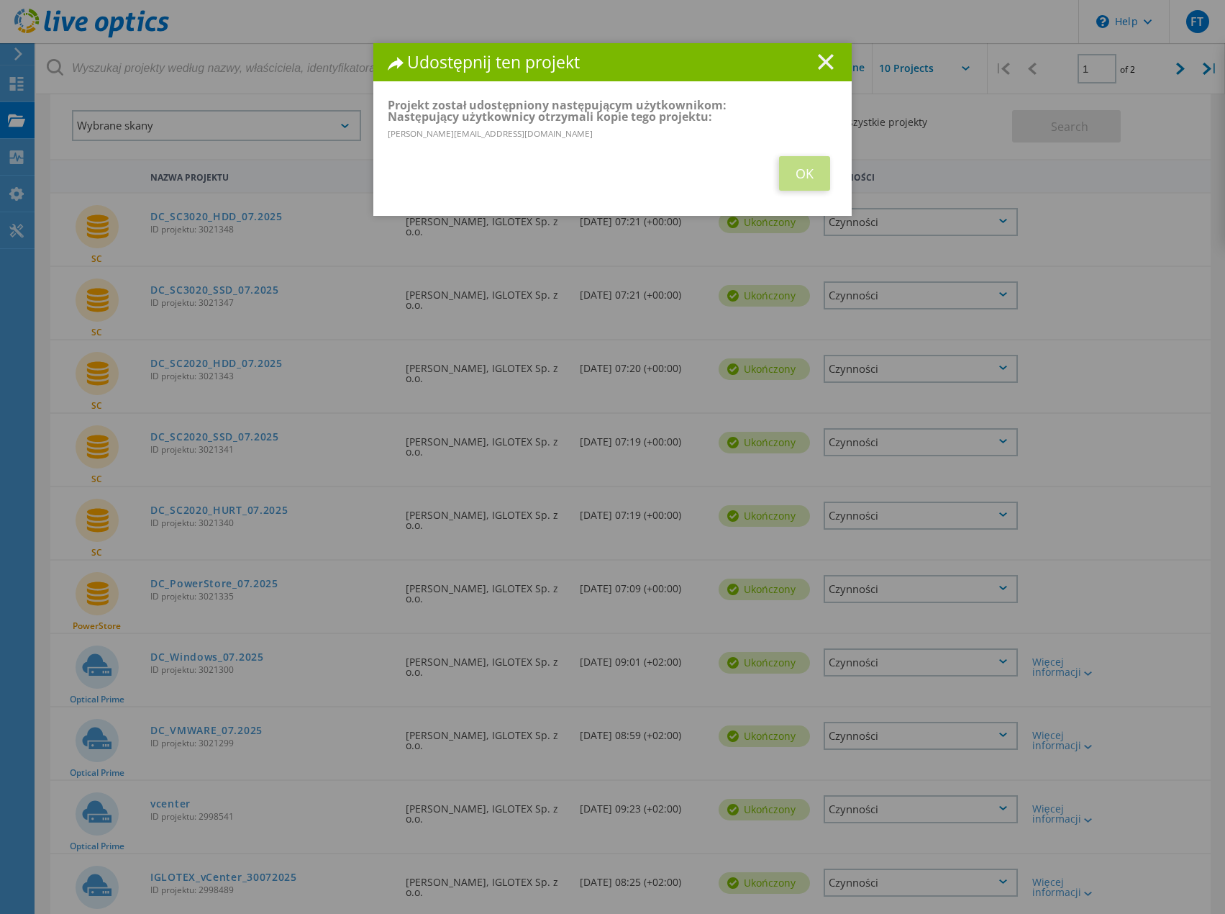
click at [819, 65] on line at bounding box center [826, 62] width 14 height 14
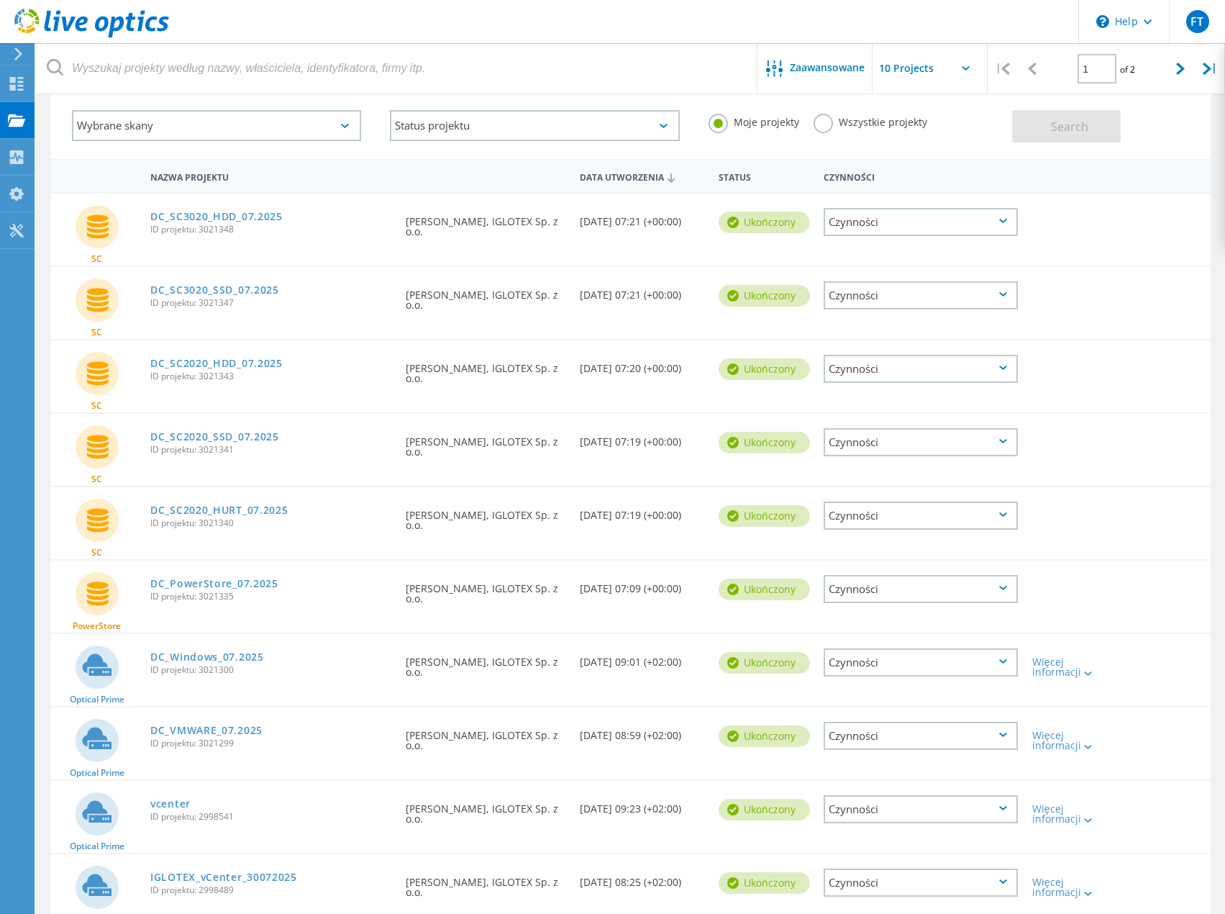
click at [893, 222] on div "Czynności" at bounding box center [921, 222] width 194 height 28
click at [860, 220] on div "Udostępnij" at bounding box center [920, 222] width 191 height 22
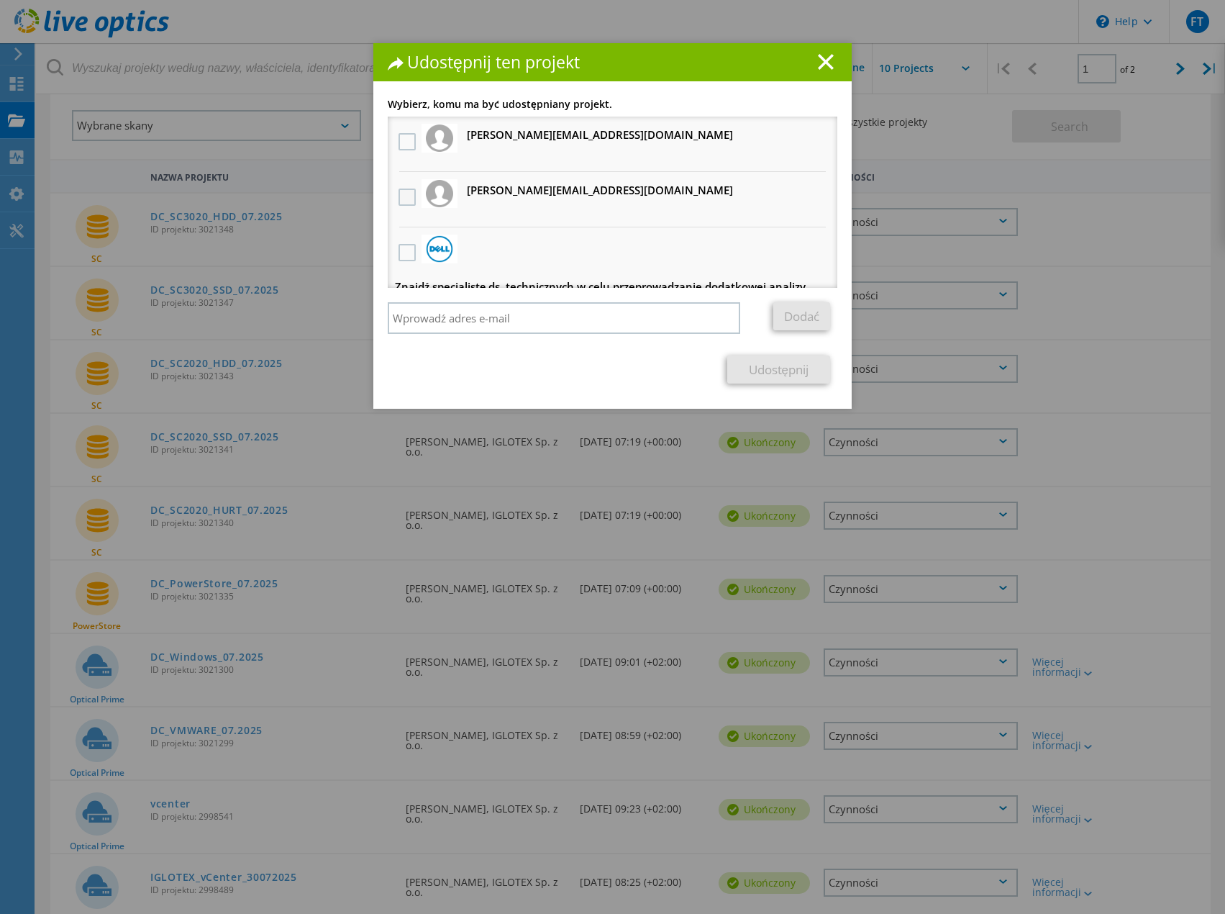
click at [405, 196] on label at bounding box center [409, 196] width 21 height 17
click at [0, 0] on input "checkbox" at bounding box center [0, 0] width 0 height 0
click at [780, 368] on link "Udostępnij" at bounding box center [778, 369] width 103 height 28
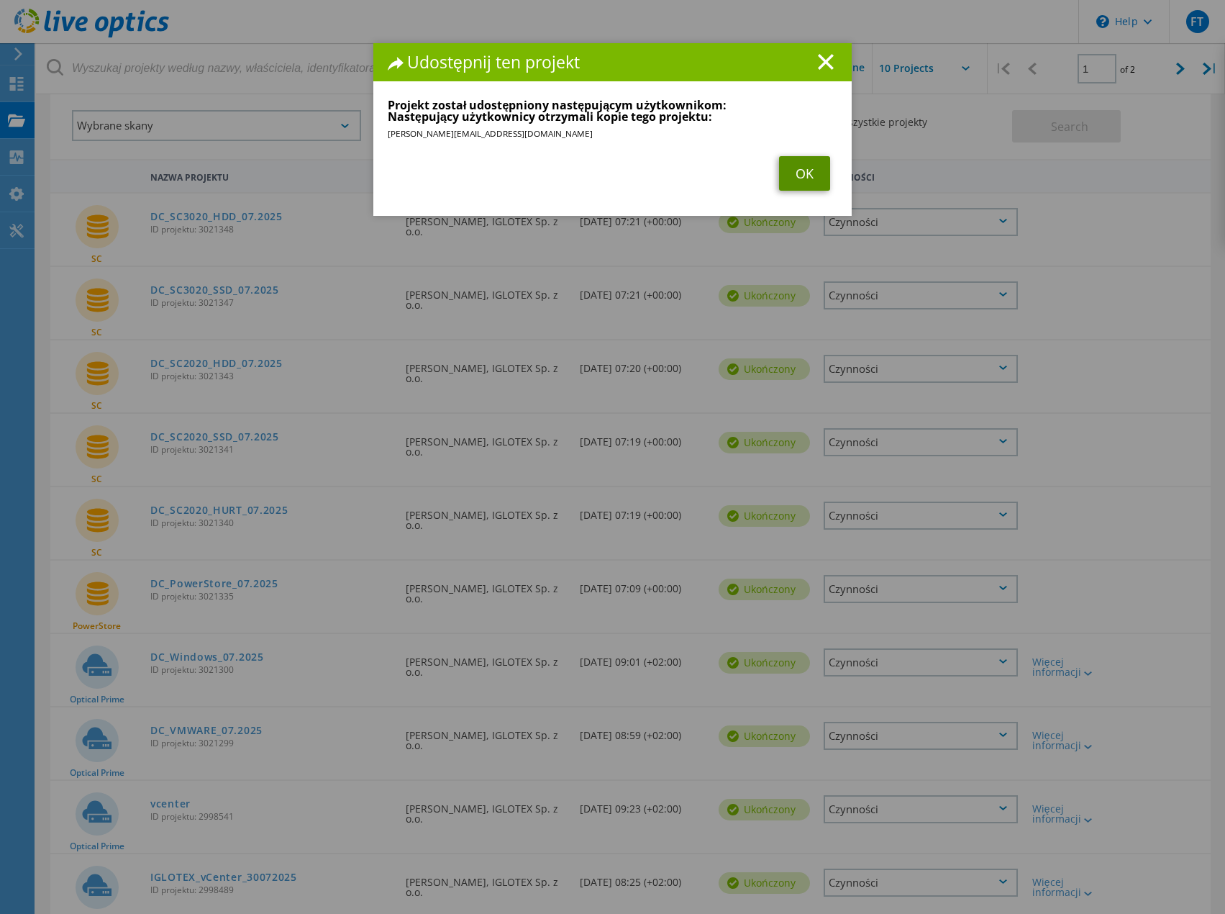
drag, startPoint x: 812, startPoint y: 166, endPoint x: 823, endPoint y: 186, distance: 22.9
click at [812, 168] on link "OK" at bounding box center [804, 173] width 51 height 35
